Goal: Information Seeking & Learning: Learn about a topic

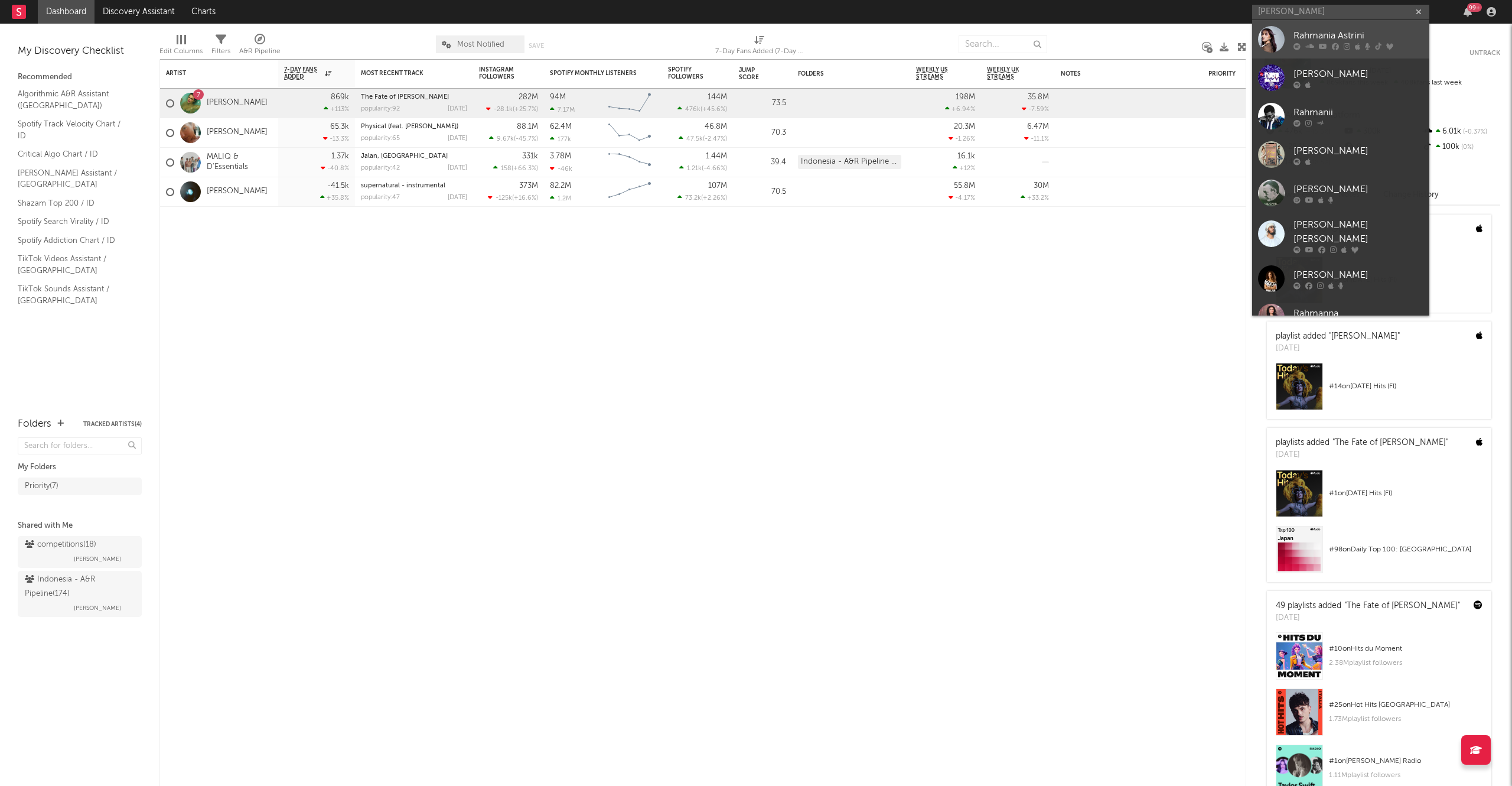
type input "[PERSON_NAME]"
click at [1333, 54] on link "Rahmania Astrini" at bounding box center [1341, 39] width 177 height 39
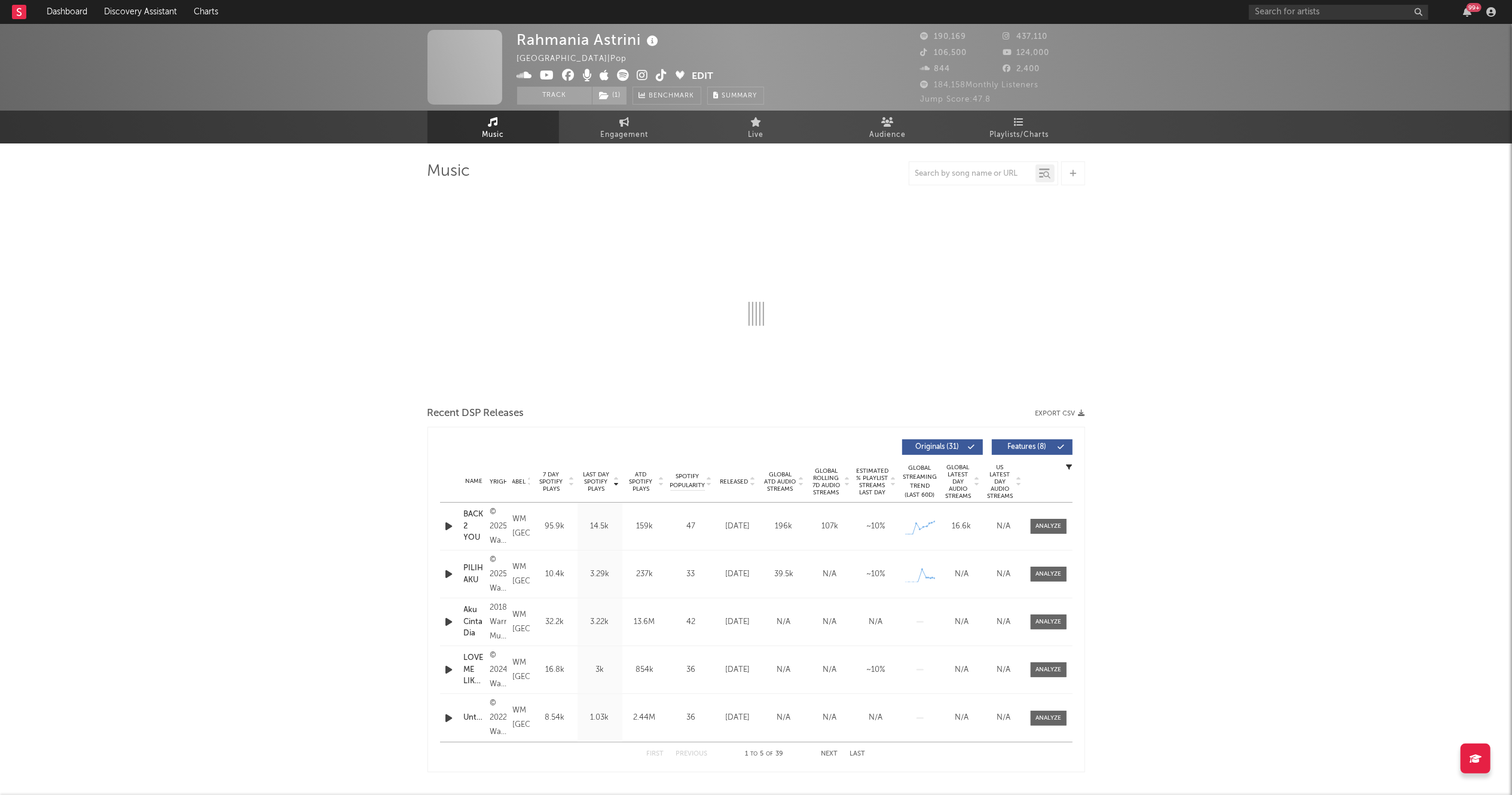
select select "6m"
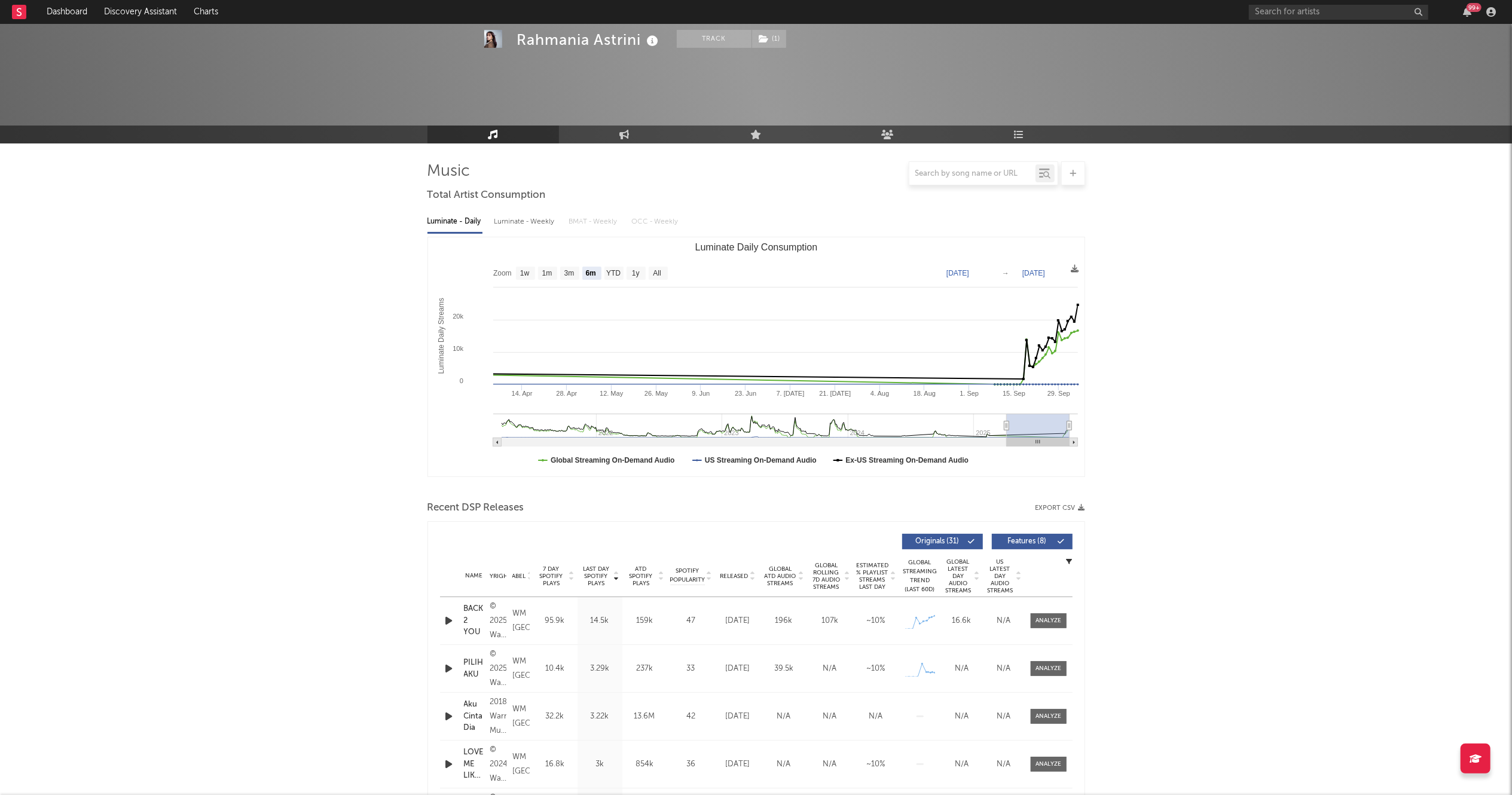
scroll to position [467, 0]
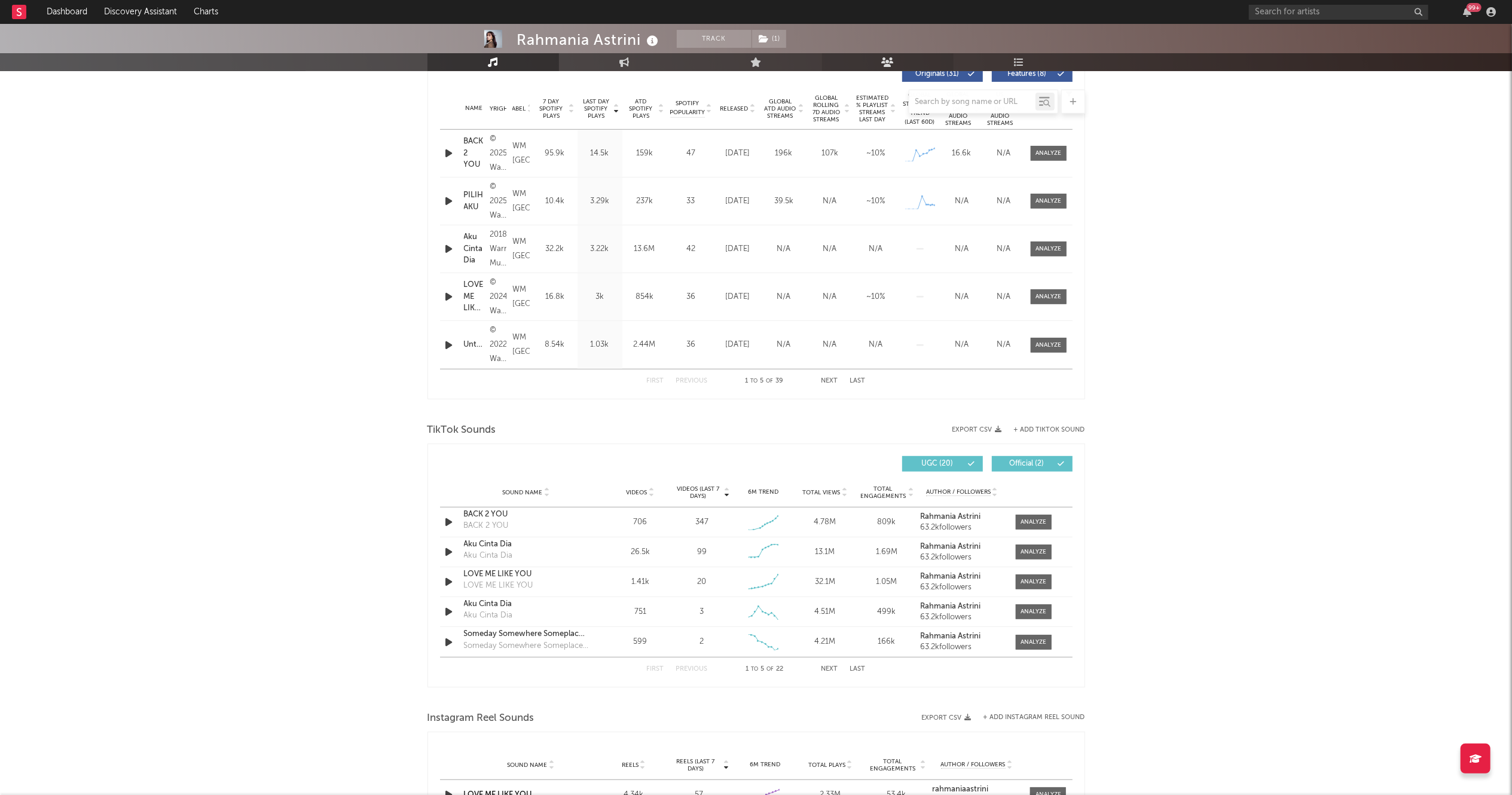
click at [890, 57] on icon at bounding box center [887, 62] width 13 height 9
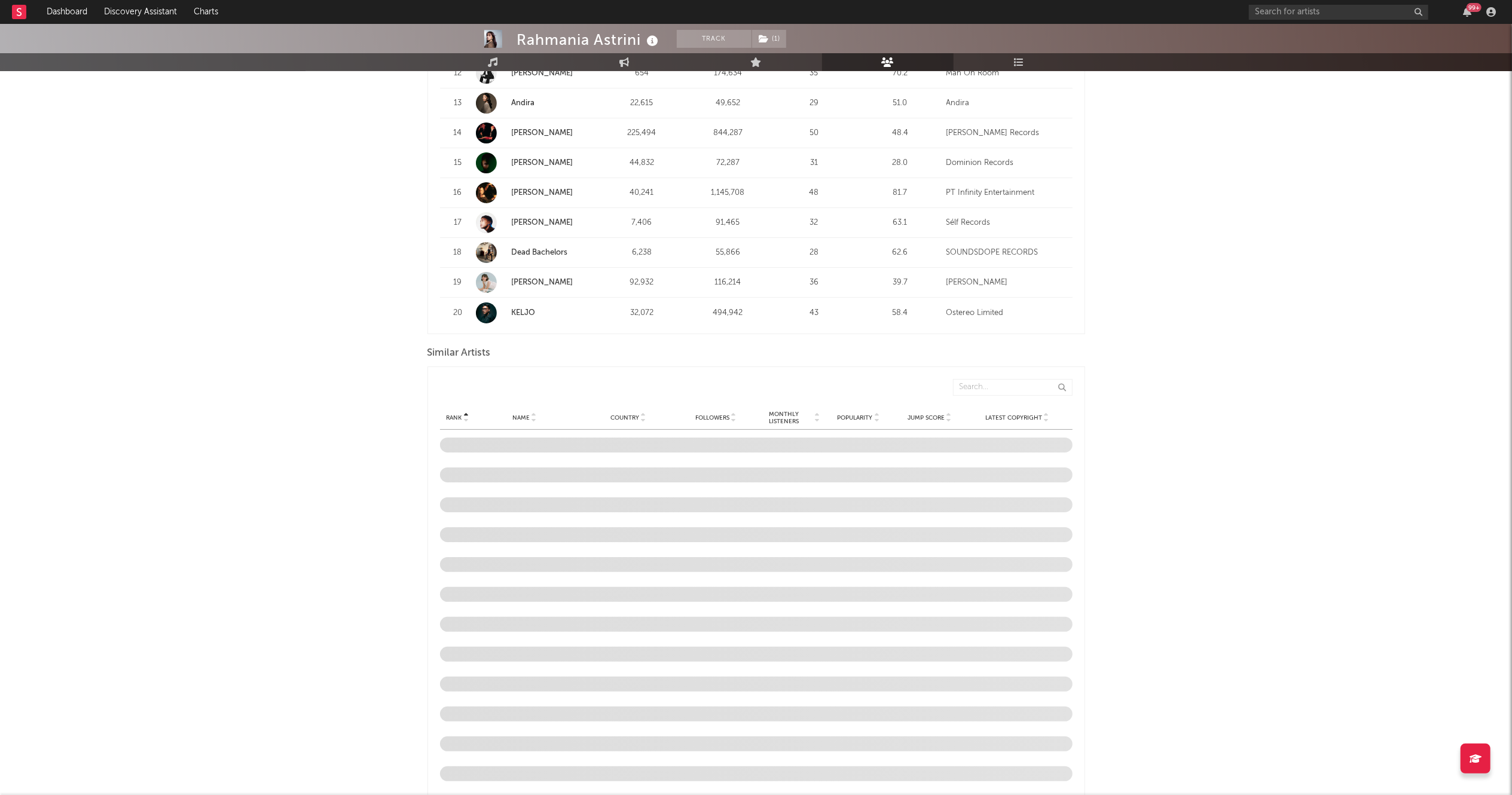
scroll to position [847, 0]
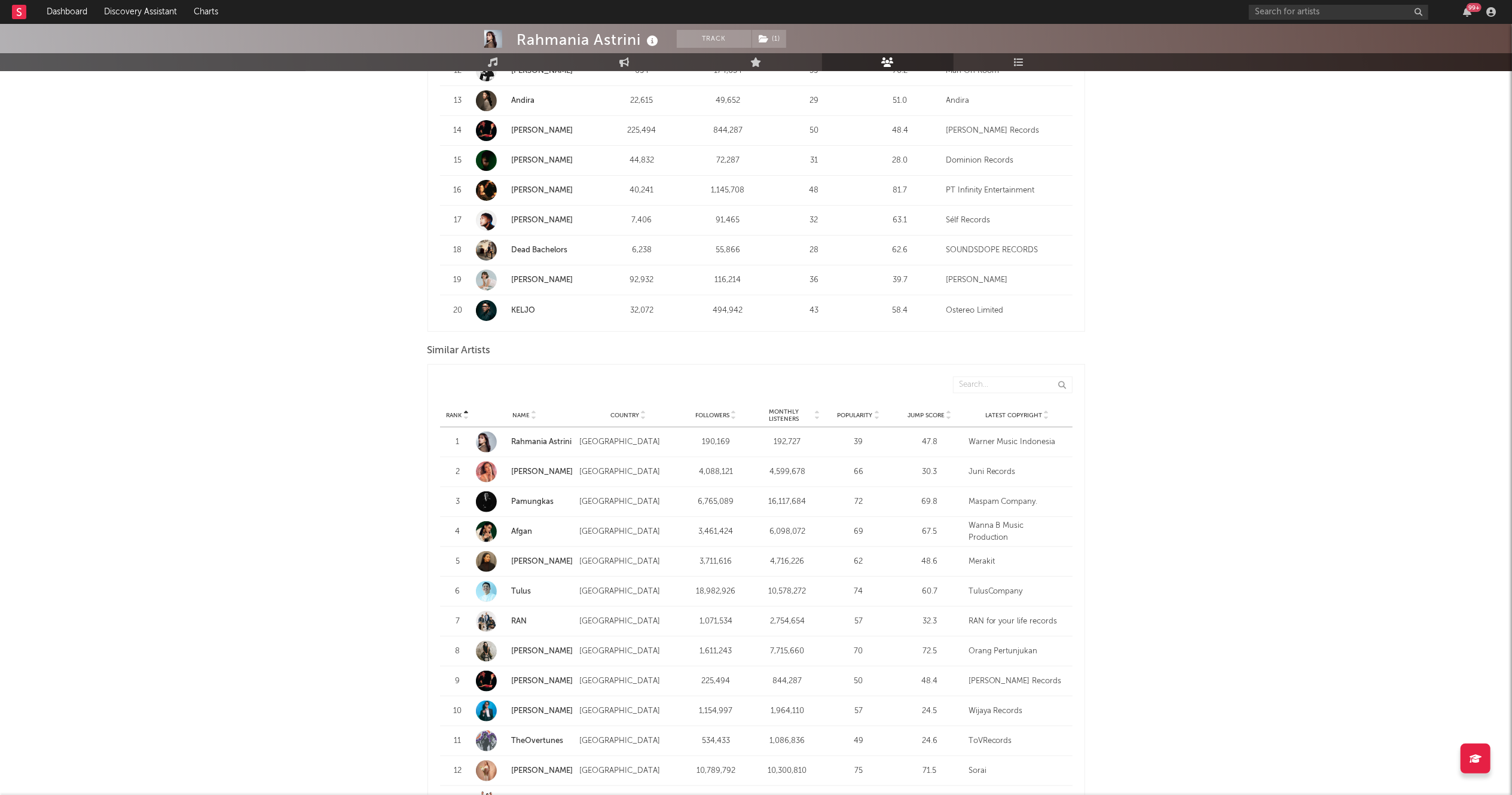
click at [627, 49] on div "Rahmania Astrini" at bounding box center [589, 39] width 144 height 19
click at [630, 64] on link "Engagement" at bounding box center [625, 62] width 132 height 18
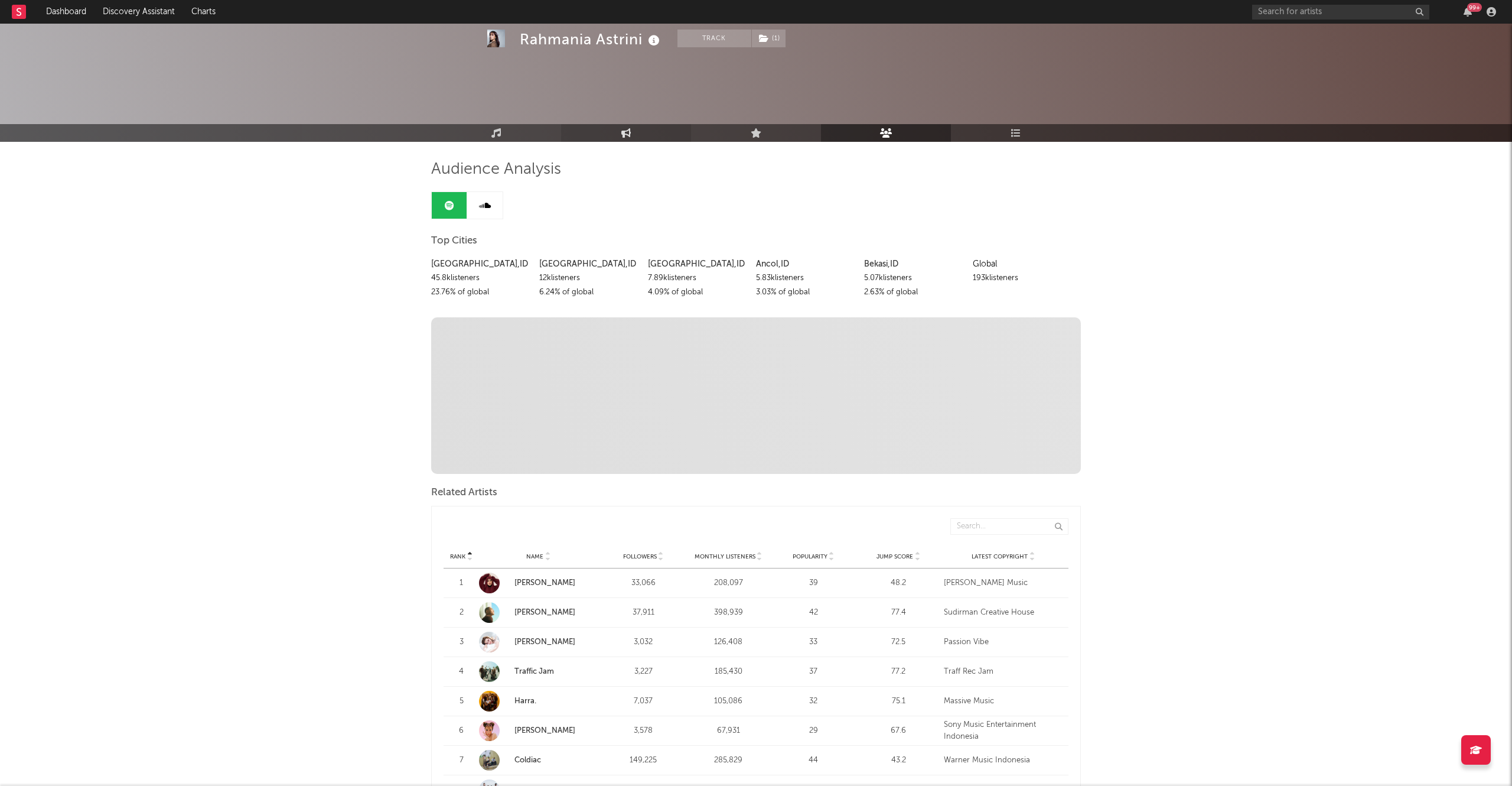
select select "1w"
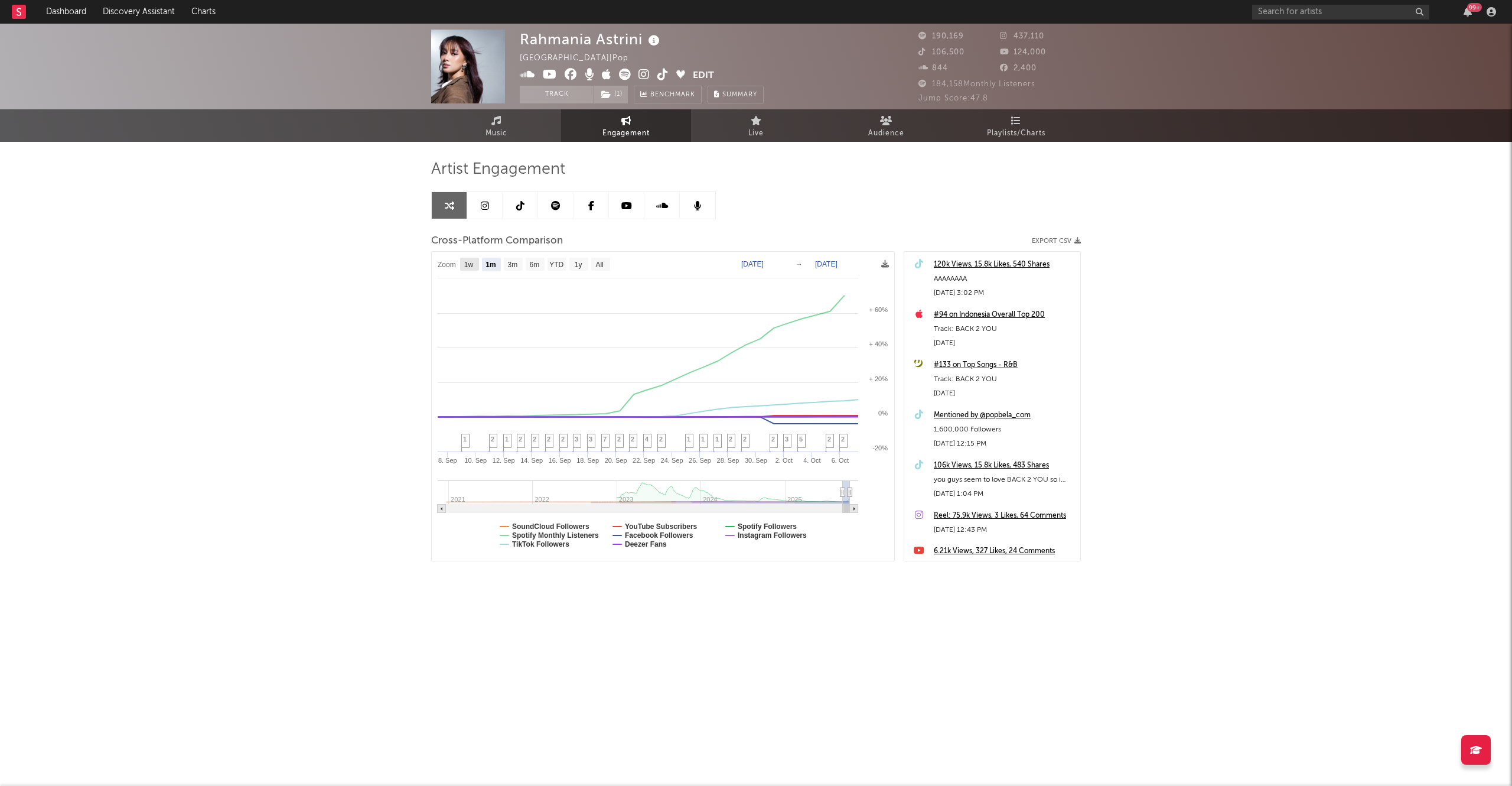
click at [477, 259] on rect at bounding box center [469, 264] width 19 height 13
select select "1w"
type input "[DATE]"
select select "1w"
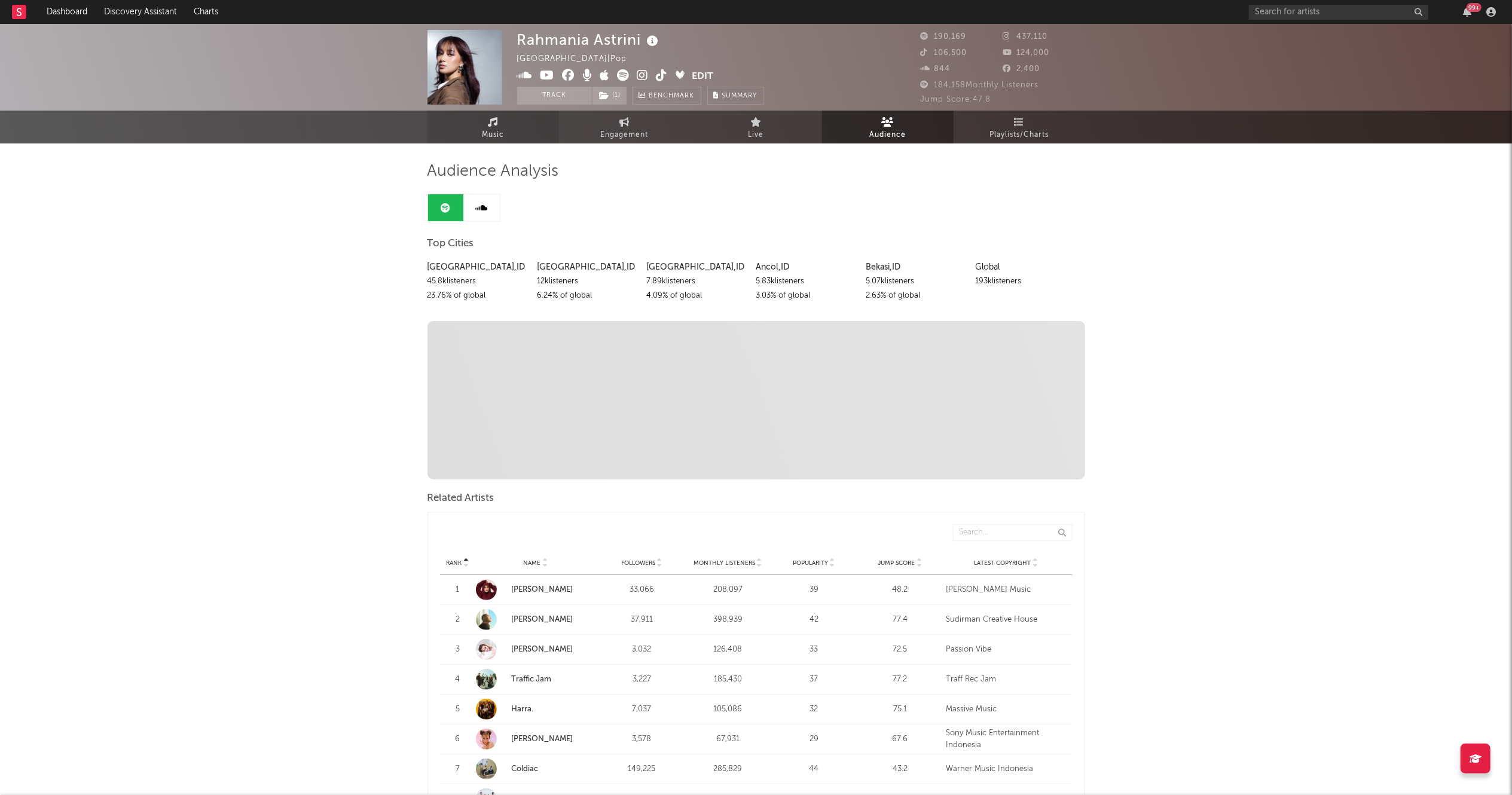
click at [502, 128] on span "Music" at bounding box center [492, 134] width 22 height 14
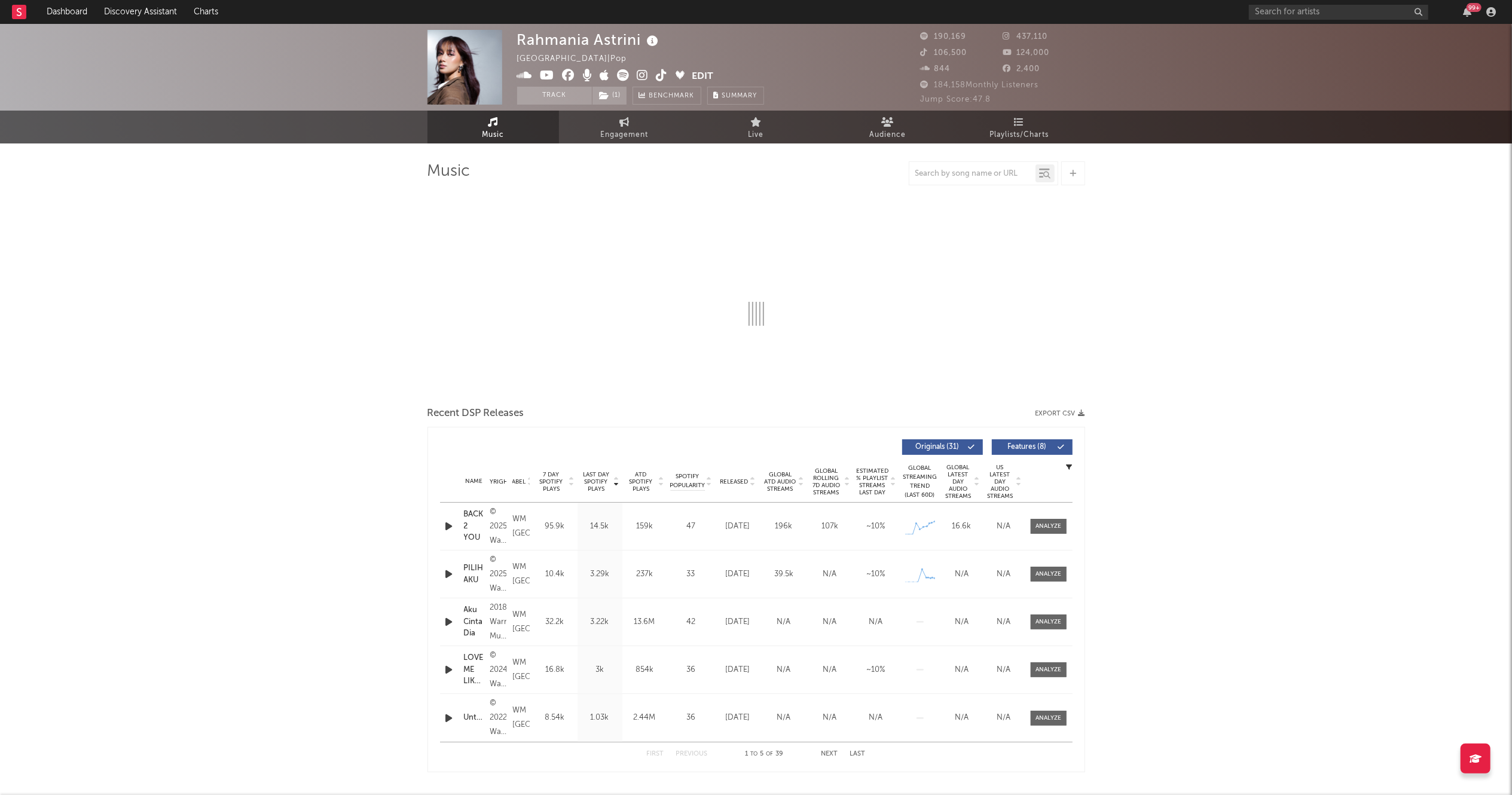
select select "6m"
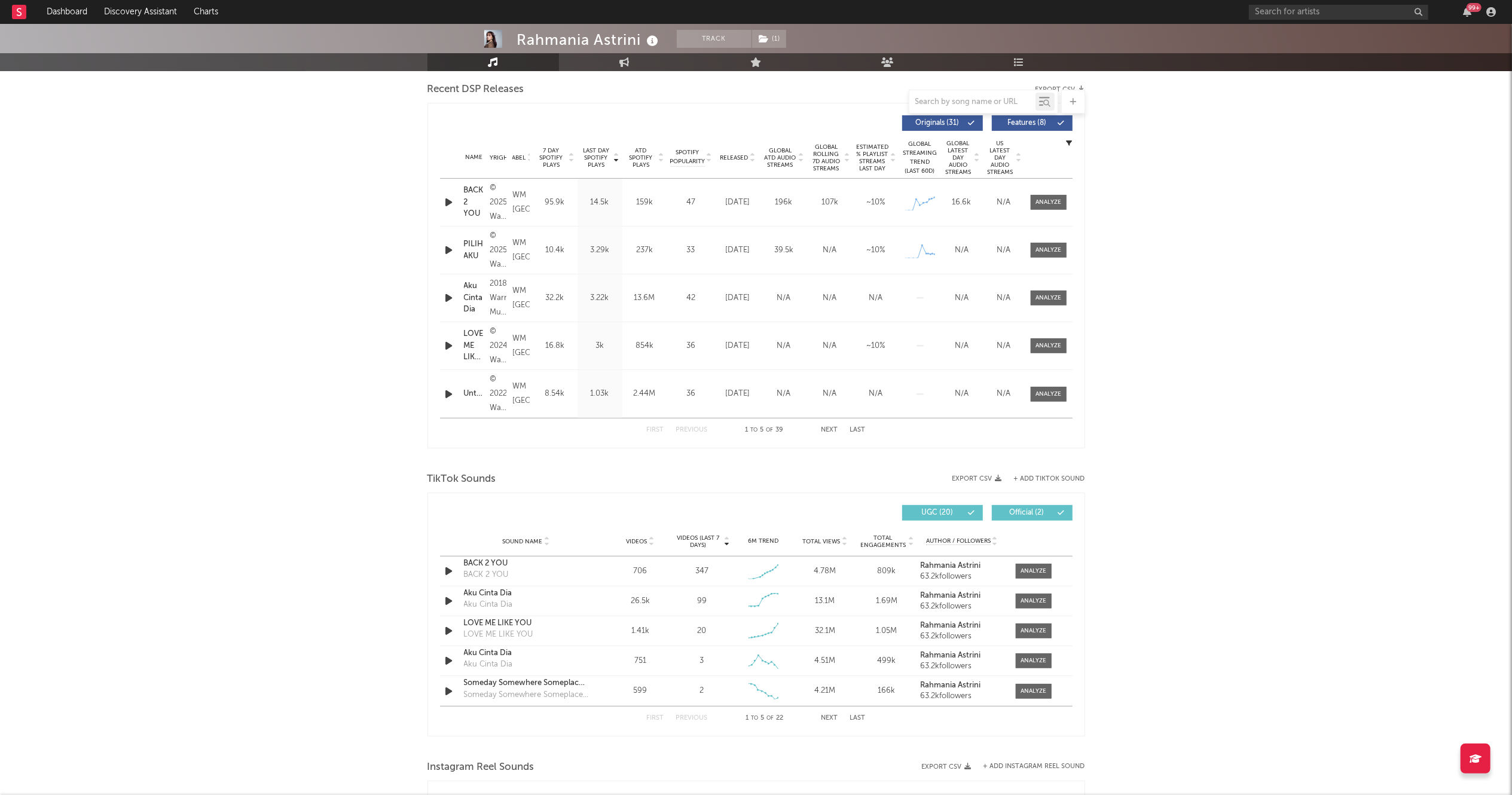
scroll to position [417, 0]
